Goal: Task Accomplishment & Management: Use online tool/utility

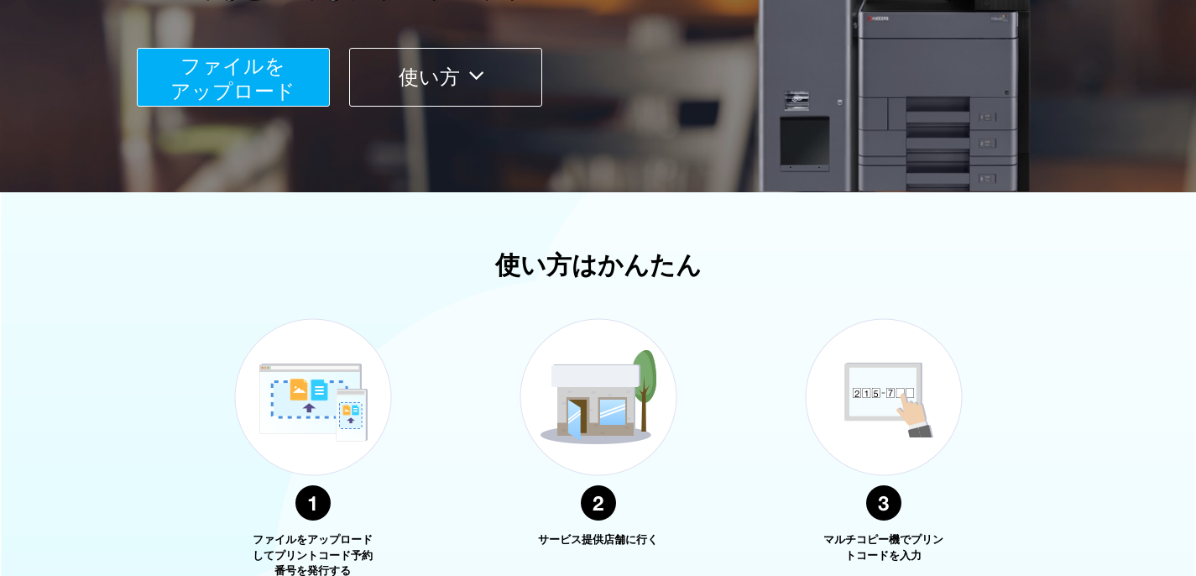
scroll to position [335, 0]
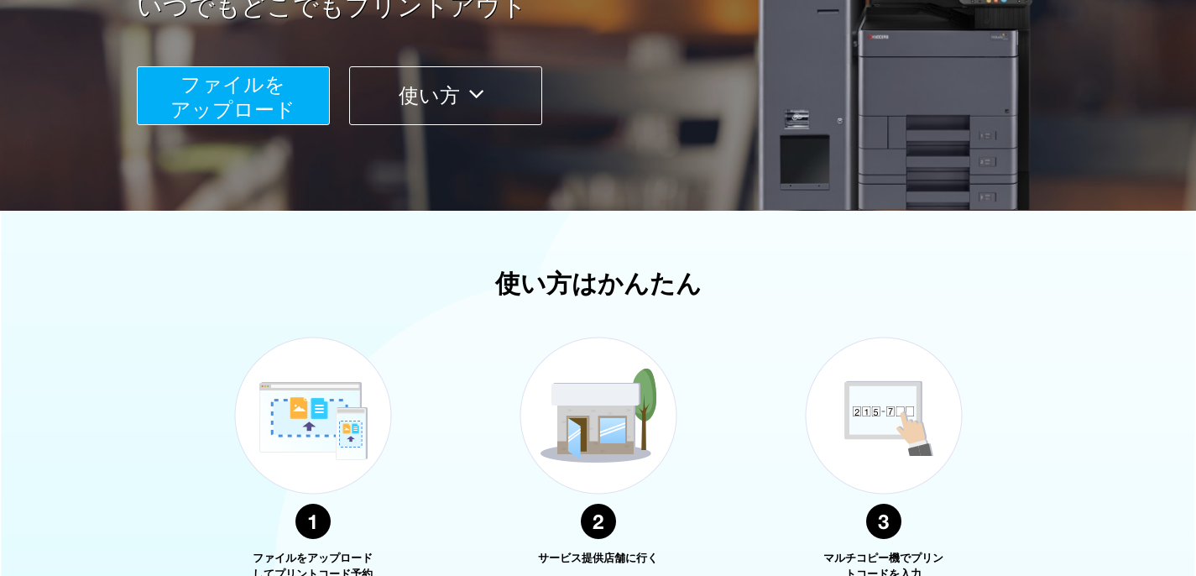
click at [288, 122] on button "ファイルを ​​アップロード" at bounding box center [233, 95] width 193 height 59
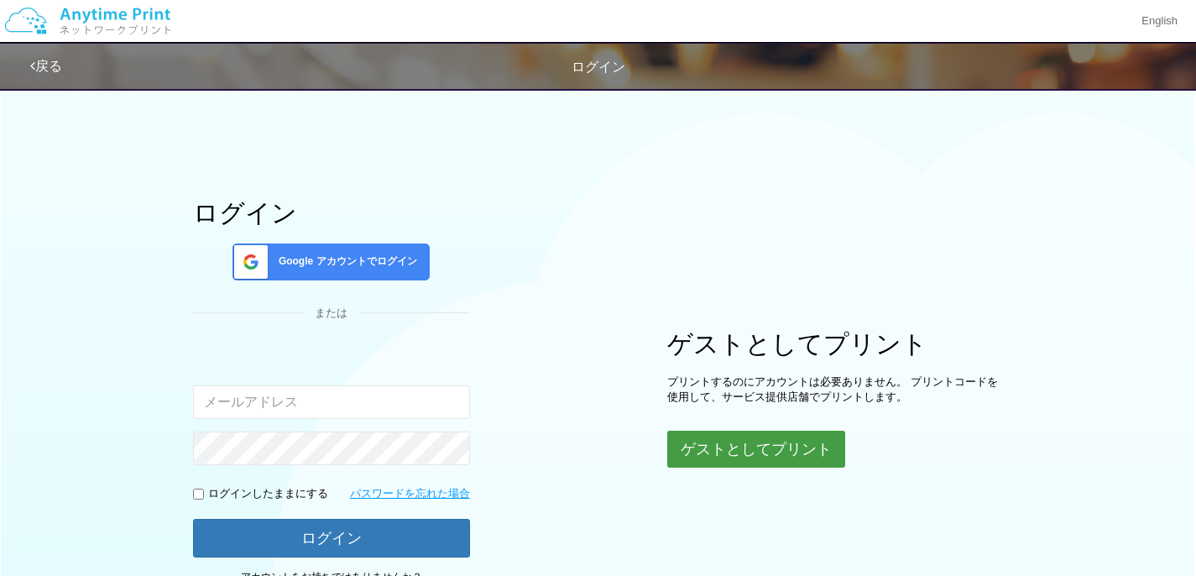
click at [705, 451] on button "ゲストとしてプリント" at bounding box center [756, 449] width 178 height 37
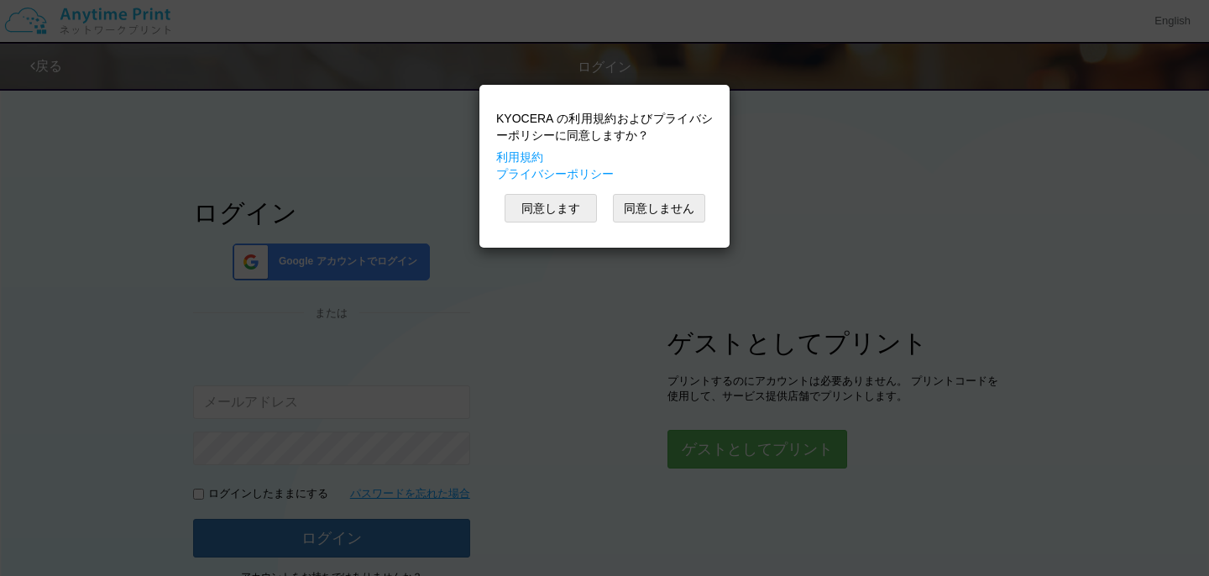
click at [597, 213] on div "同意します 同意しません" at bounding box center [604, 208] width 217 height 29
click at [580, 210] on button "同意します" at bounding box center [550, 208] width 92 height 29
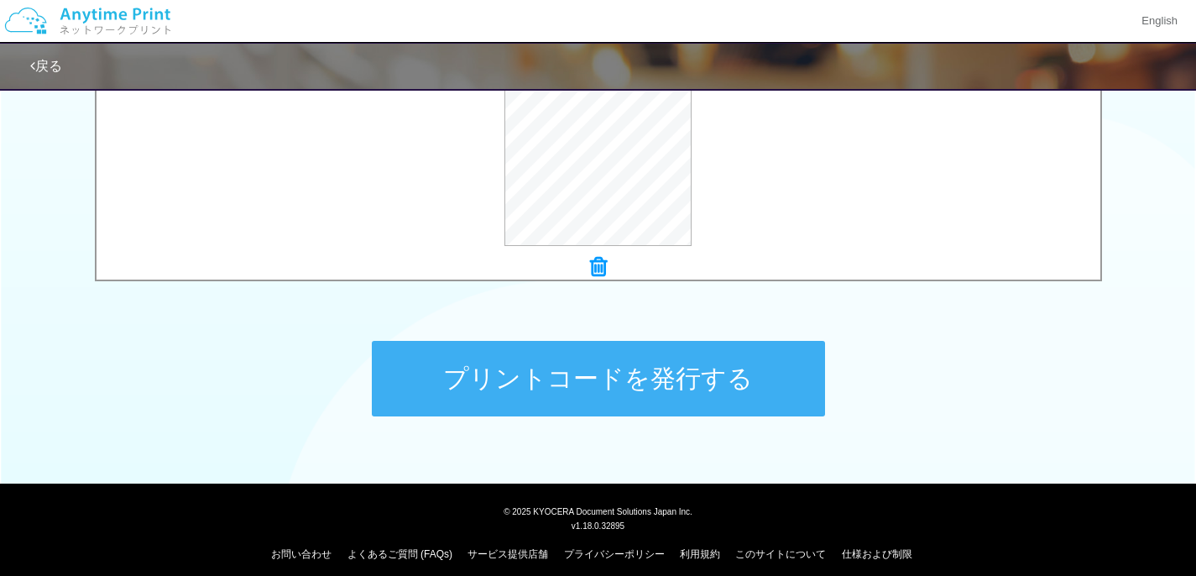
scroll to position [692, 0]
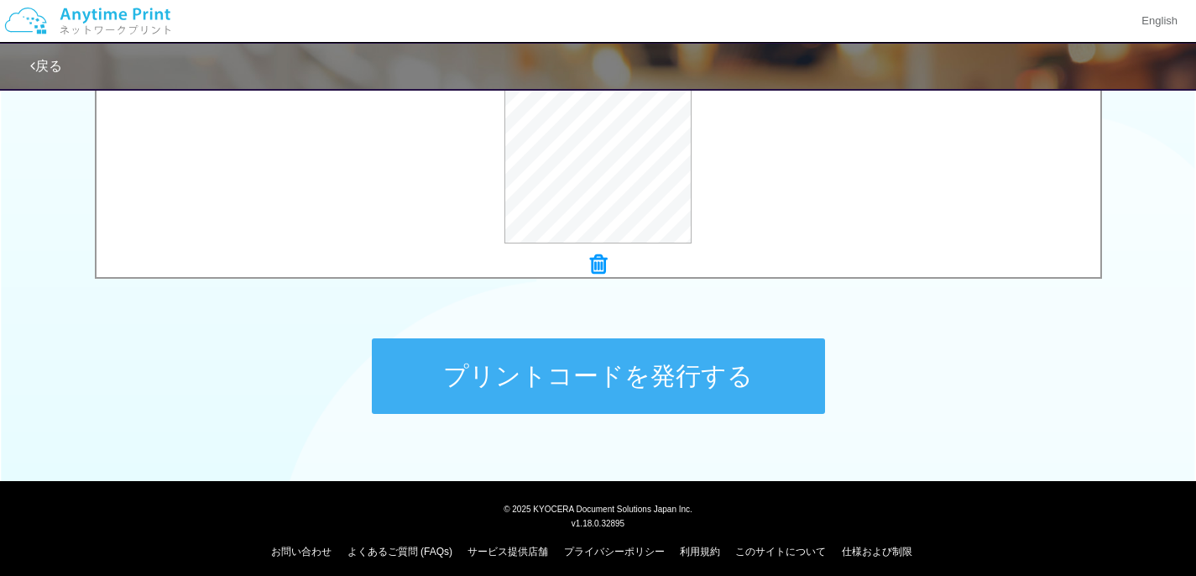
click at [596, 395] on button "プリントコードを発行する" at bounding box center [598, 376] width 453 height 76
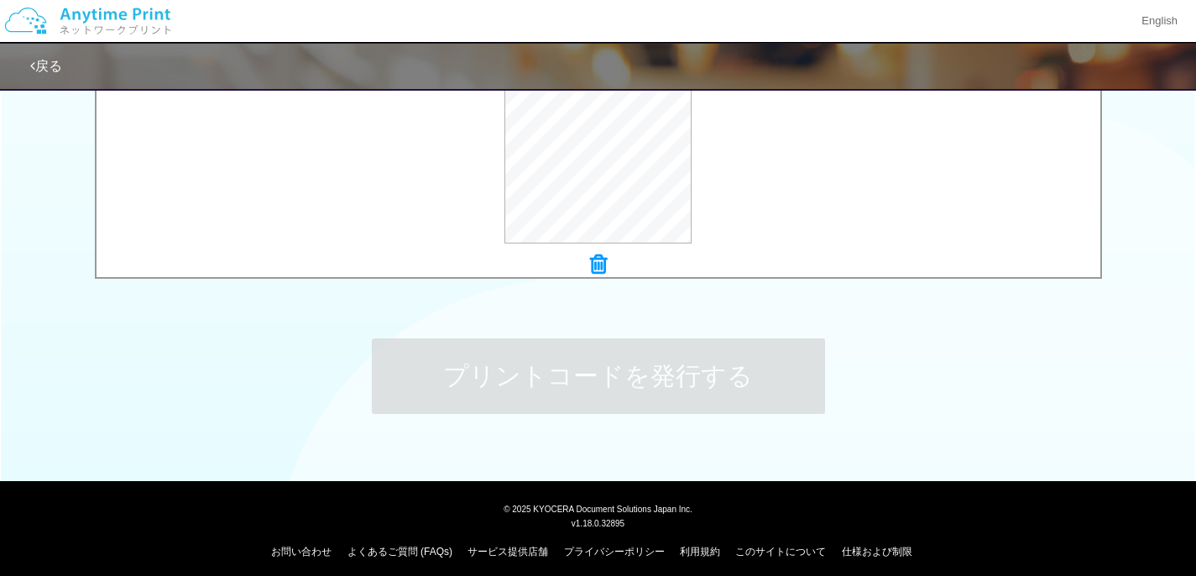
scroll to position [0, 0]
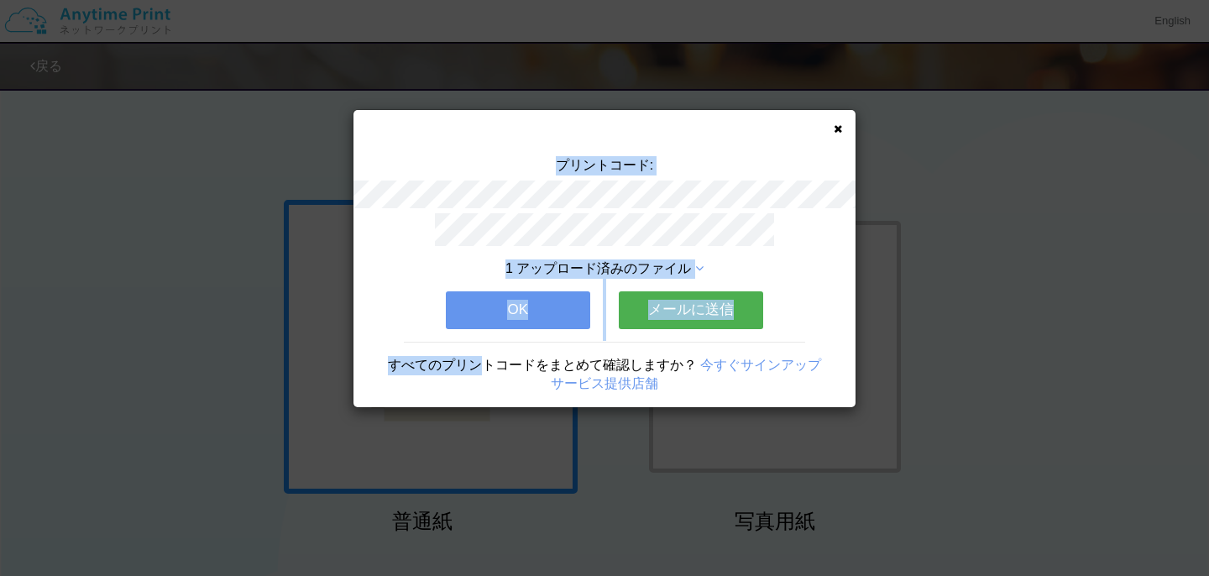
drag, startPoint x: 485, startPoint y: 364, endPoint x: 837, endPoint y: 129, distance: 422.9
click at [837, 129] on div "プリントコード: 1 アップロード済みのファイル OK メールに送信 すべてのプリントコードをまとめて確認しますか？ 今すぐサインアップ サービス提供店舗" at bounding box center [604, 258] width 502 height 297
click at [837, 127] on icon at bounding box center [837, 128] width 8 height 11
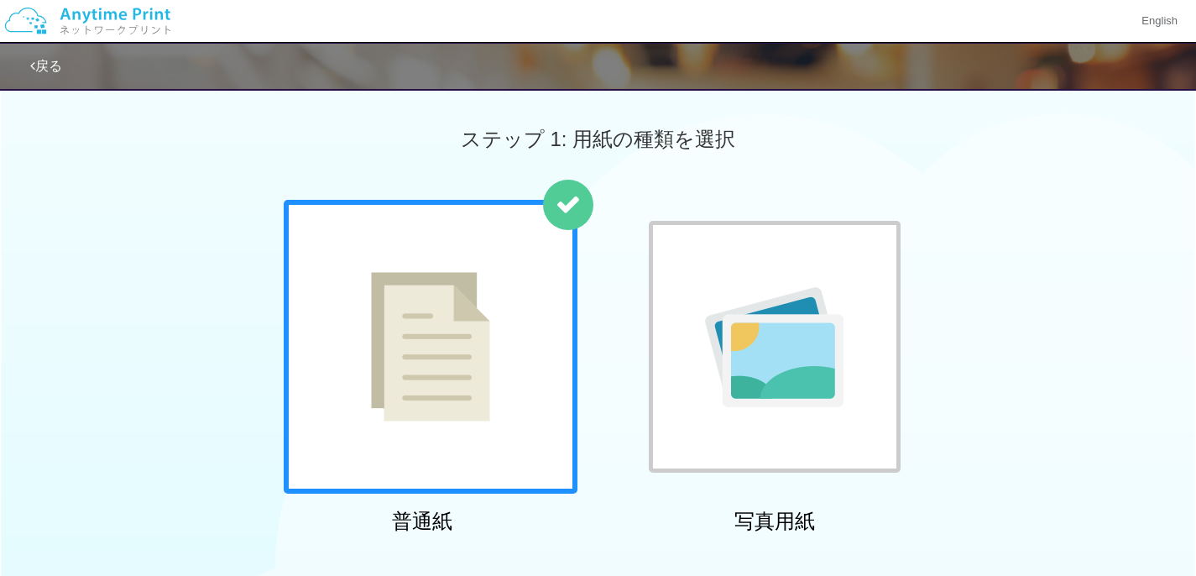
click at [924, 193] on div "ステップ 1: 用紙の種類を選択" at bounding box center [598, 139] width 1196 height 121
drag, startPoint x: 515, startPoint y: 348, endPoint x: 525, endPoint y: 348, distance: 10.1
click at [525, 348] on div at bounding box center [431, 347] width 294 height 294
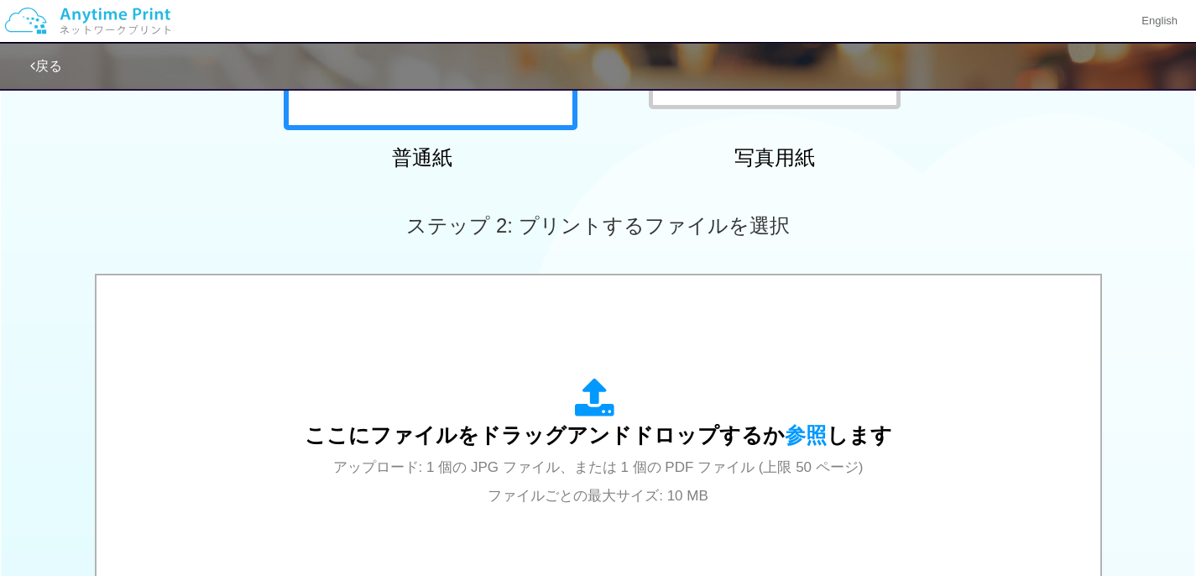
scroll to position [436, 0]
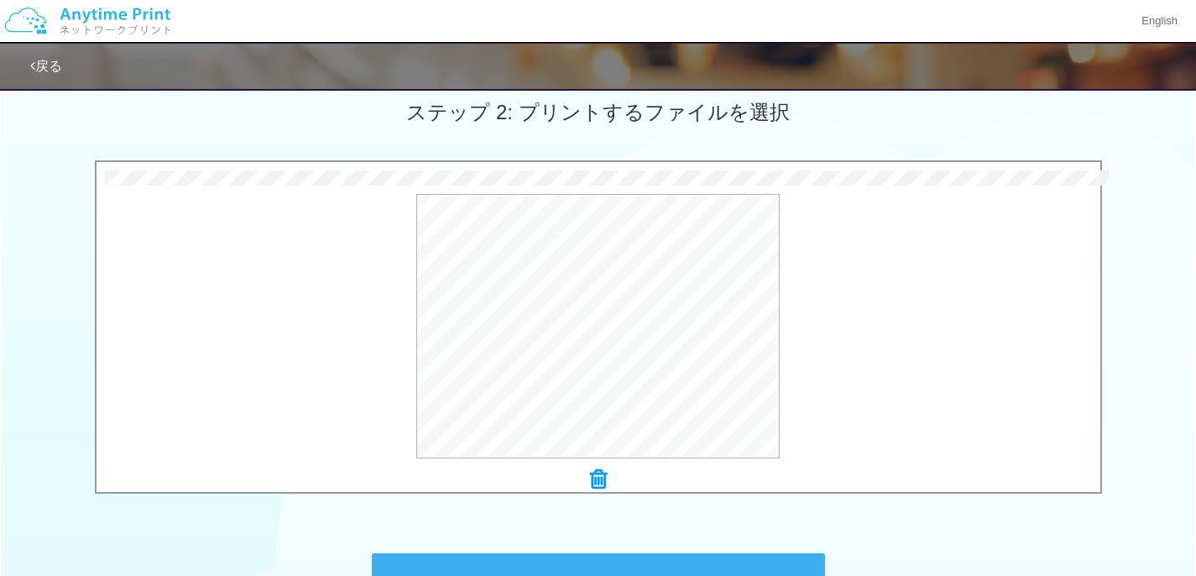
click at [660, 169] on div "× [DATE]_日本工学院見学ツアーA3_1007.pdf プレビュー" at bounding box center [598, 326] width 1007 height 333
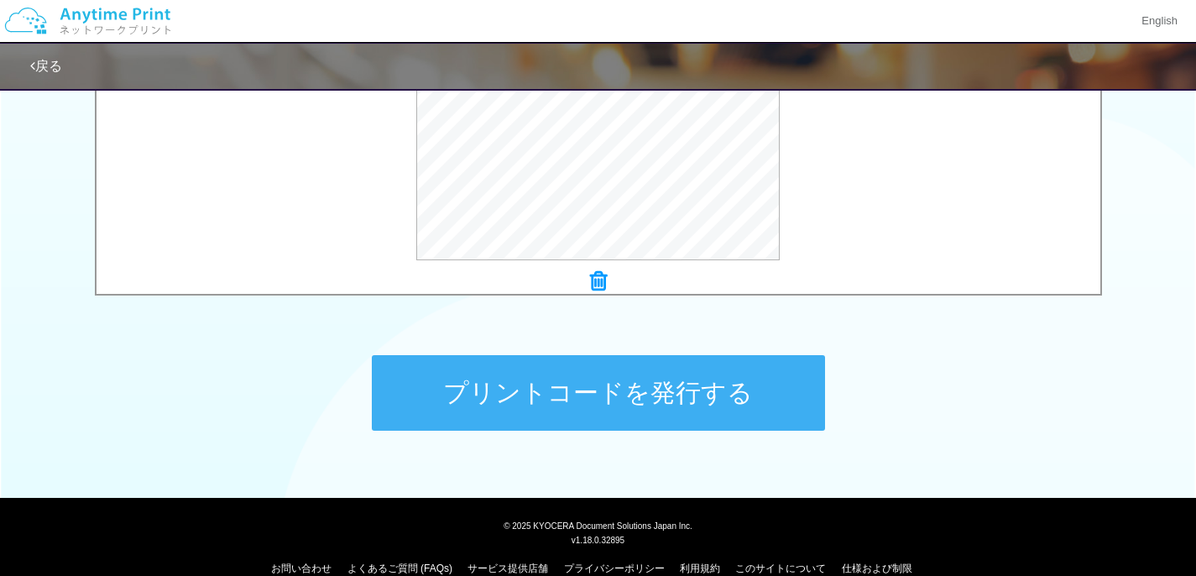
scroll to position [668, 0]
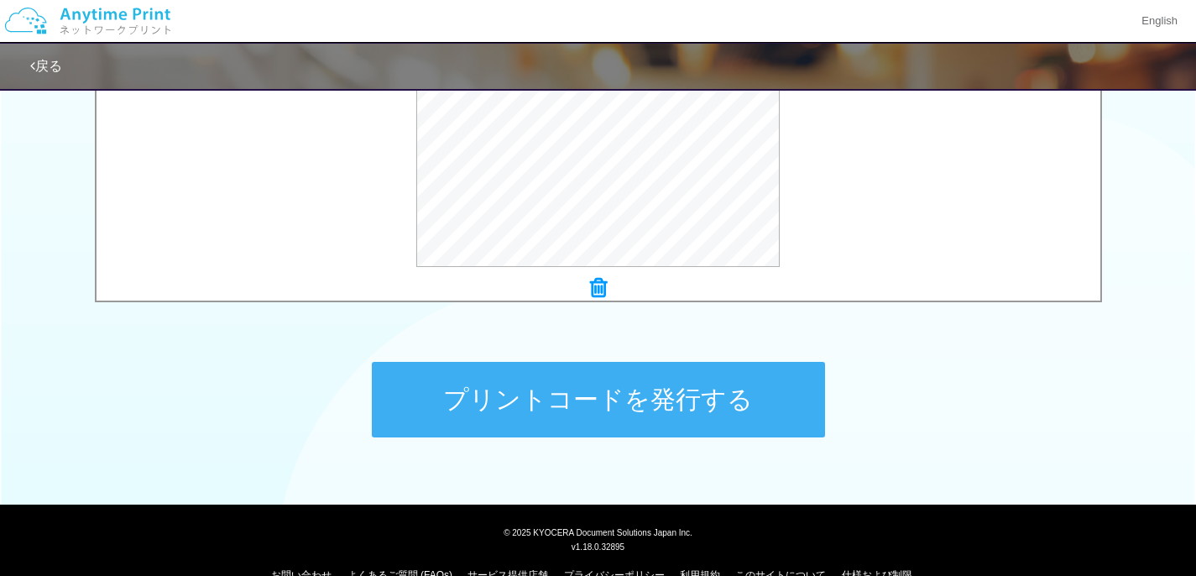
click at [593, 410] on button "プリントコードを発行する" at bounding box center [598, 400] width 453 height 76
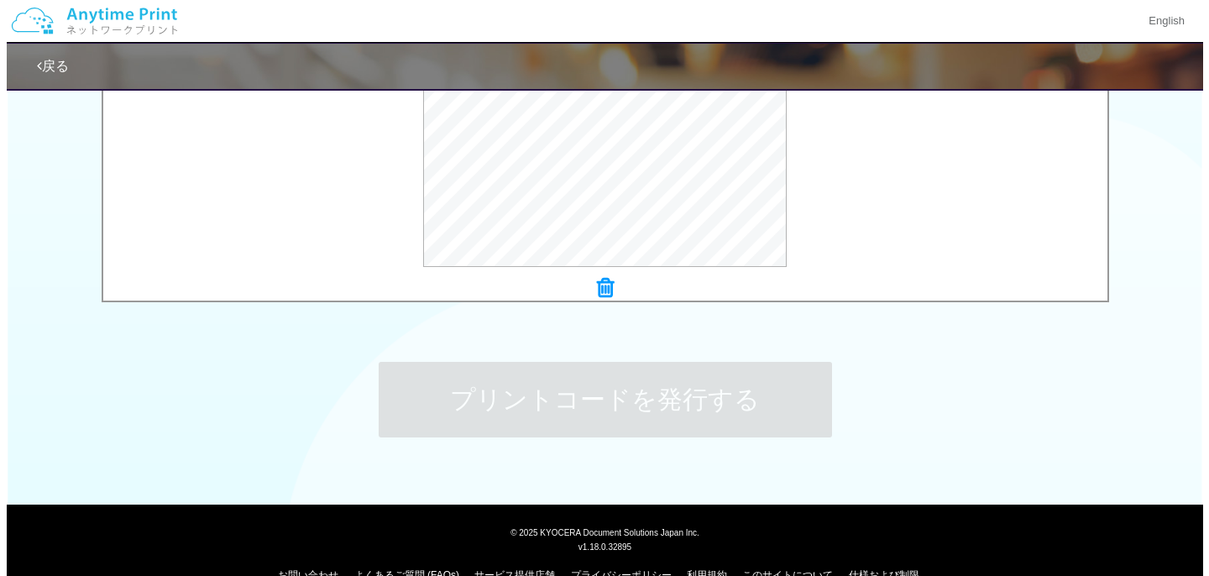
scroll to position [0, 0]
